Goal: Information Seeking & Learning: Learn about a topic

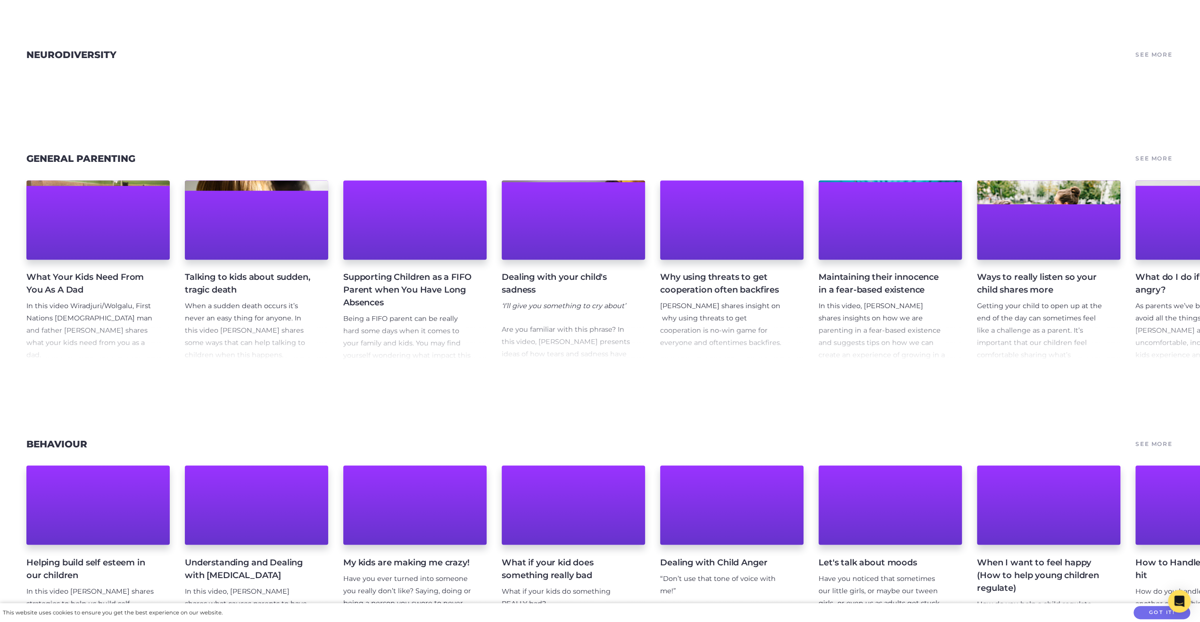
scroll to position [1509, 0]
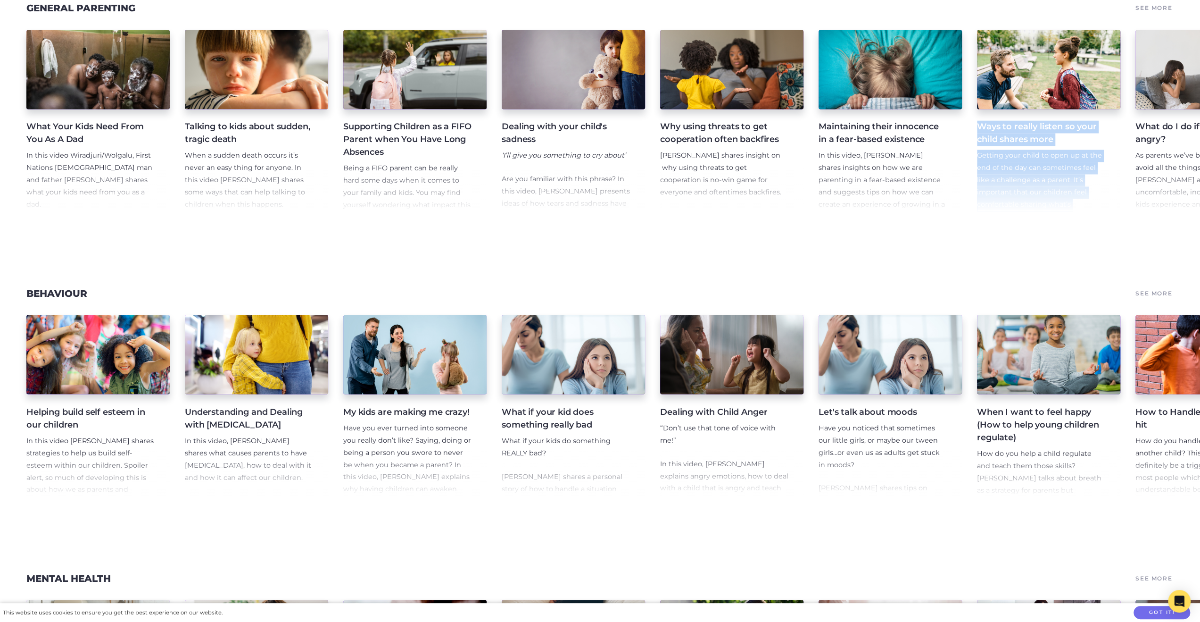
drag, startPoint x: 862, startPoint y: 228, endPoint x: 975, endPoint y: 234, distance: 113.8
click at [975, 234] on section "General Parenting See More What Your Kids Need From You As A Dad In this video …" at bounding box center [600, 111] width 1200 height 285
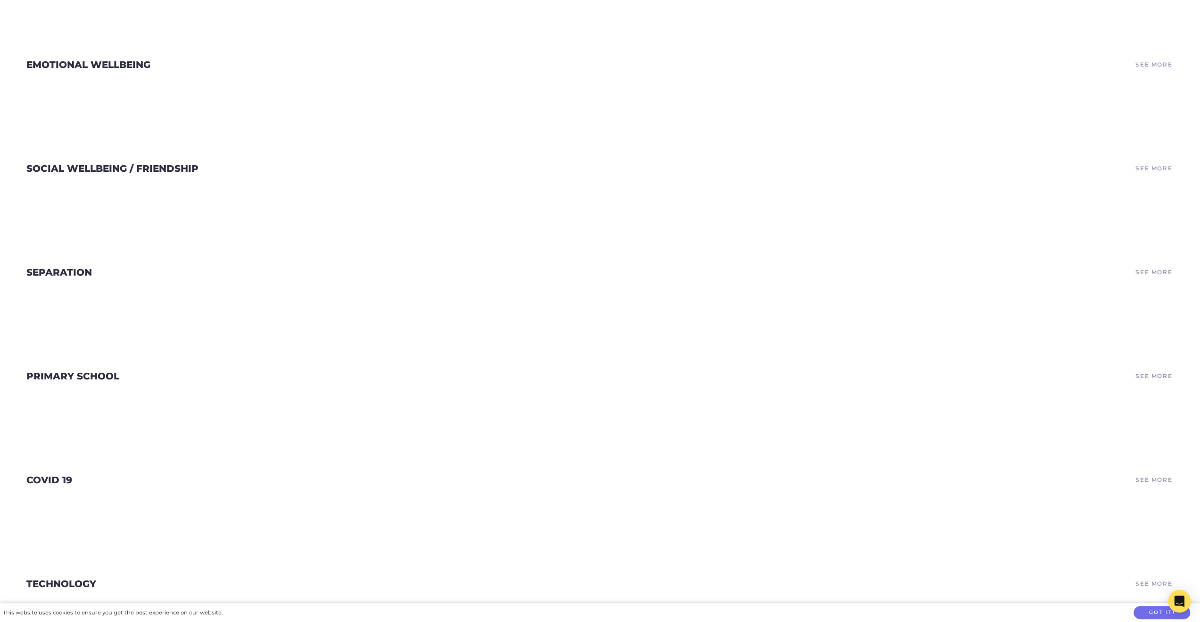
scroll to position [2830, 0]
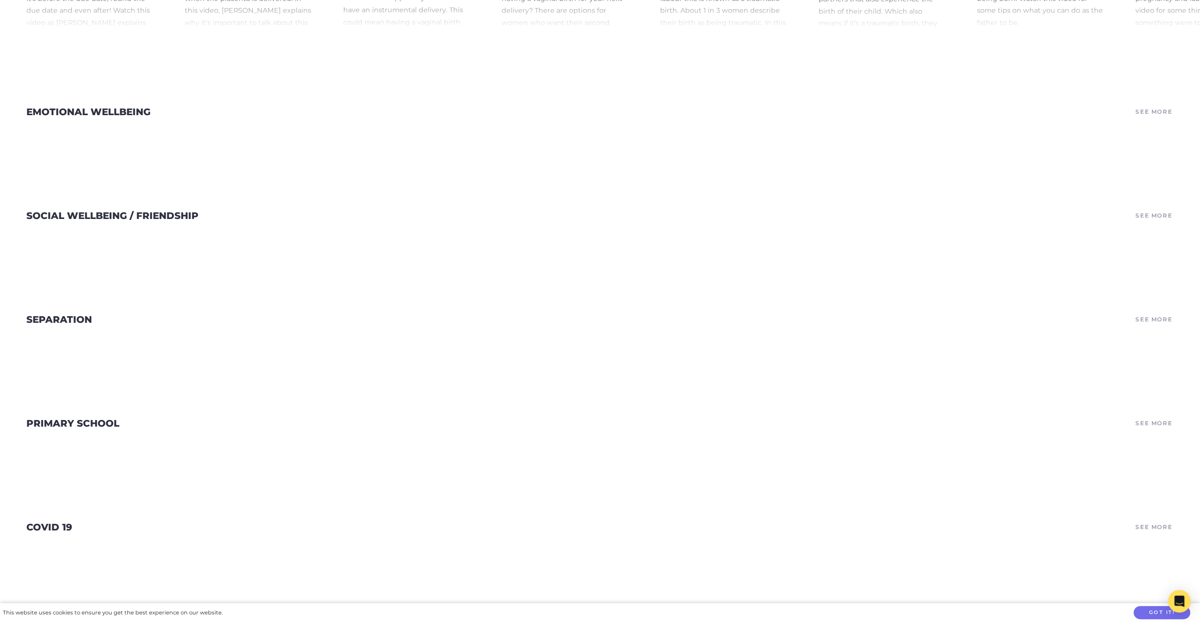
click at [134, 117] on link "Emotional Wellbeing" at bounding box center [88, 111] width 124 height 11
